Goal: Transaction & Acquisition: Purchase product/service

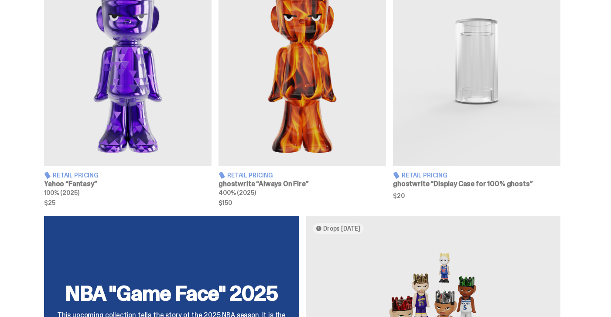
scroll to position [361, 0]
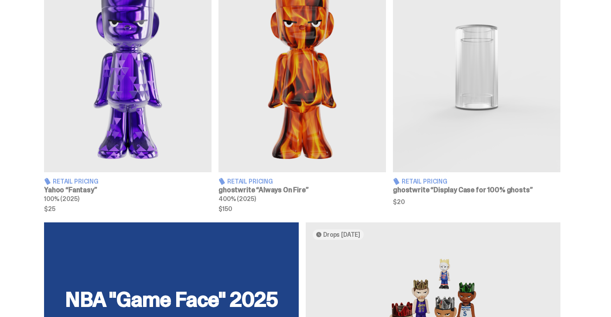
click at [73, 179] on span "Retail Pricing" at bounding box center [76, 181] width 46 height 6
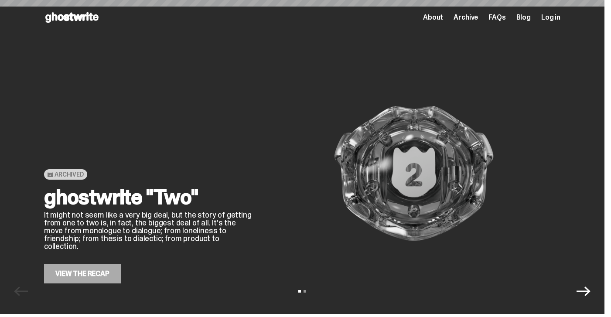
scroll to position [361, 0]
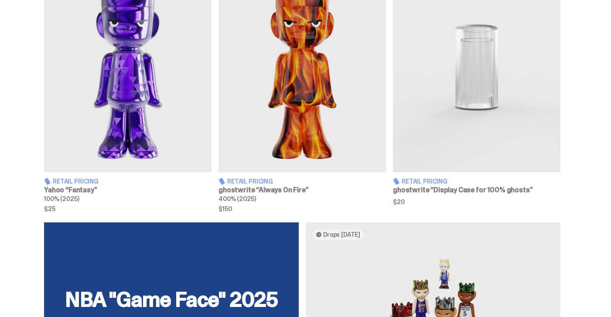
click at [250, 180] on span "Retail Pricing" at bounding box center [250, 181] width 46 height 6
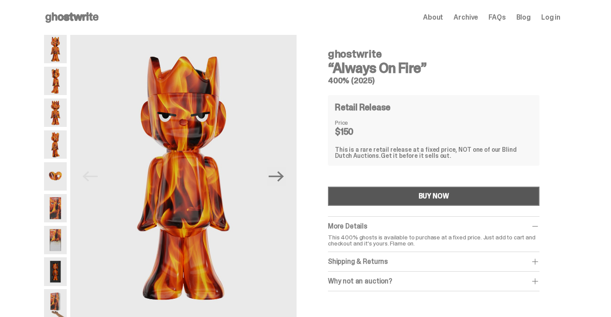
click at [383, 196] on button "BUY NOW" at bounding box center [433, 196] width 211 height 19
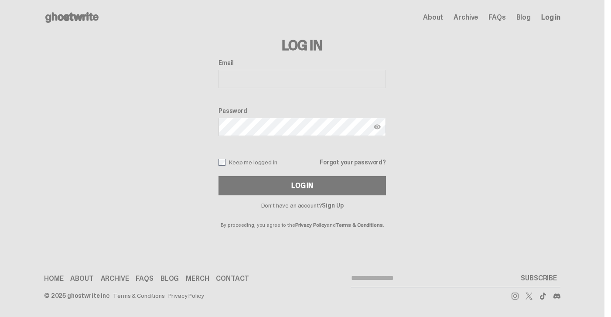
click at [249, 80] on input "Email" at bounding box center [301, 79] width 167 height 18
type input "**********"
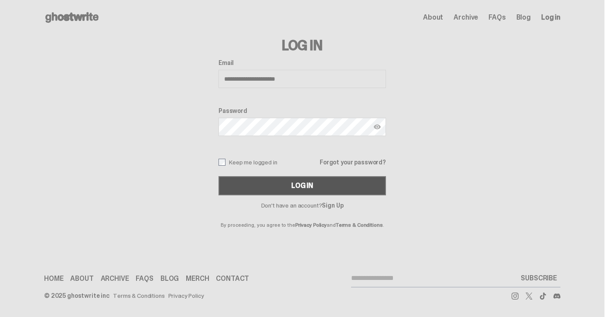
click at [316, 191] on button "Log In" at bounding box center [301, 185] width 167 height 19
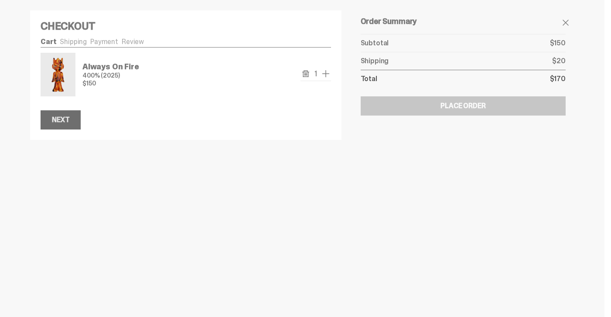
click at [63, 123] on div "Next" at bounding box center [60, 119] width 17 height 7
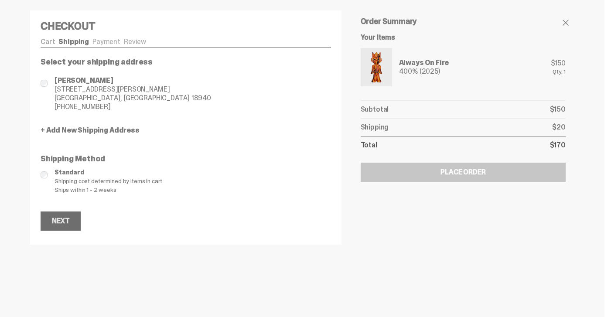
click at [59, 221] on div "Next" at bounding box center [60, 220] width 17 height 7
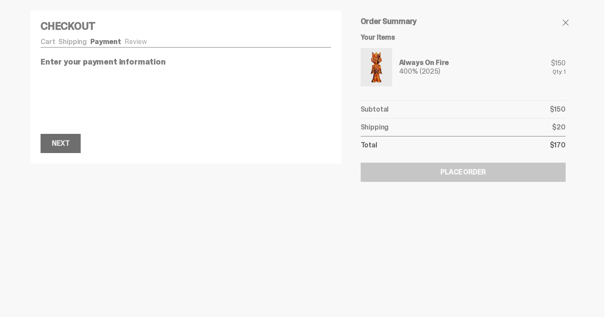
click at [68, 143] on div "Next" at bounding box center [60, 143] width 17 height 7
click at [68, 178] on div "Next" at bounding box center [60, 176] width 17 height 7
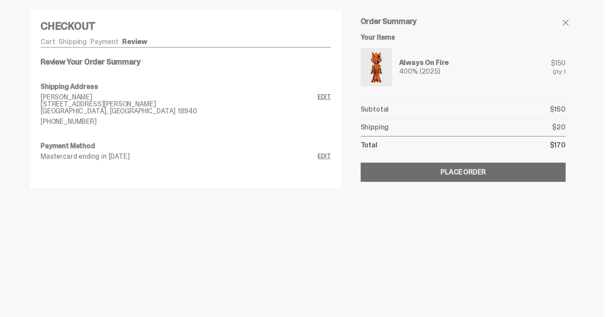
click at [469, 171] on div "Place Order" at bounding box center [462, 172] width 45 height 7
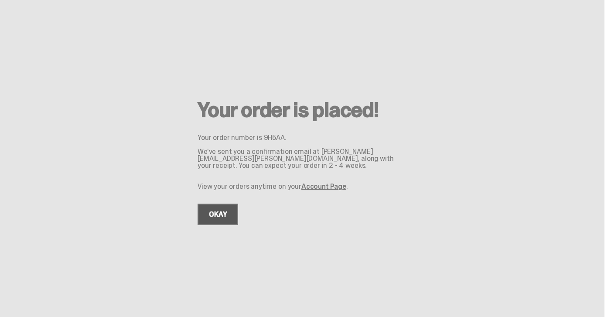
click at [229, 210] on link "OKAY" at bounding box center [217, 214] width 41 height 21
